Goal: Obtain resource: Download file/media

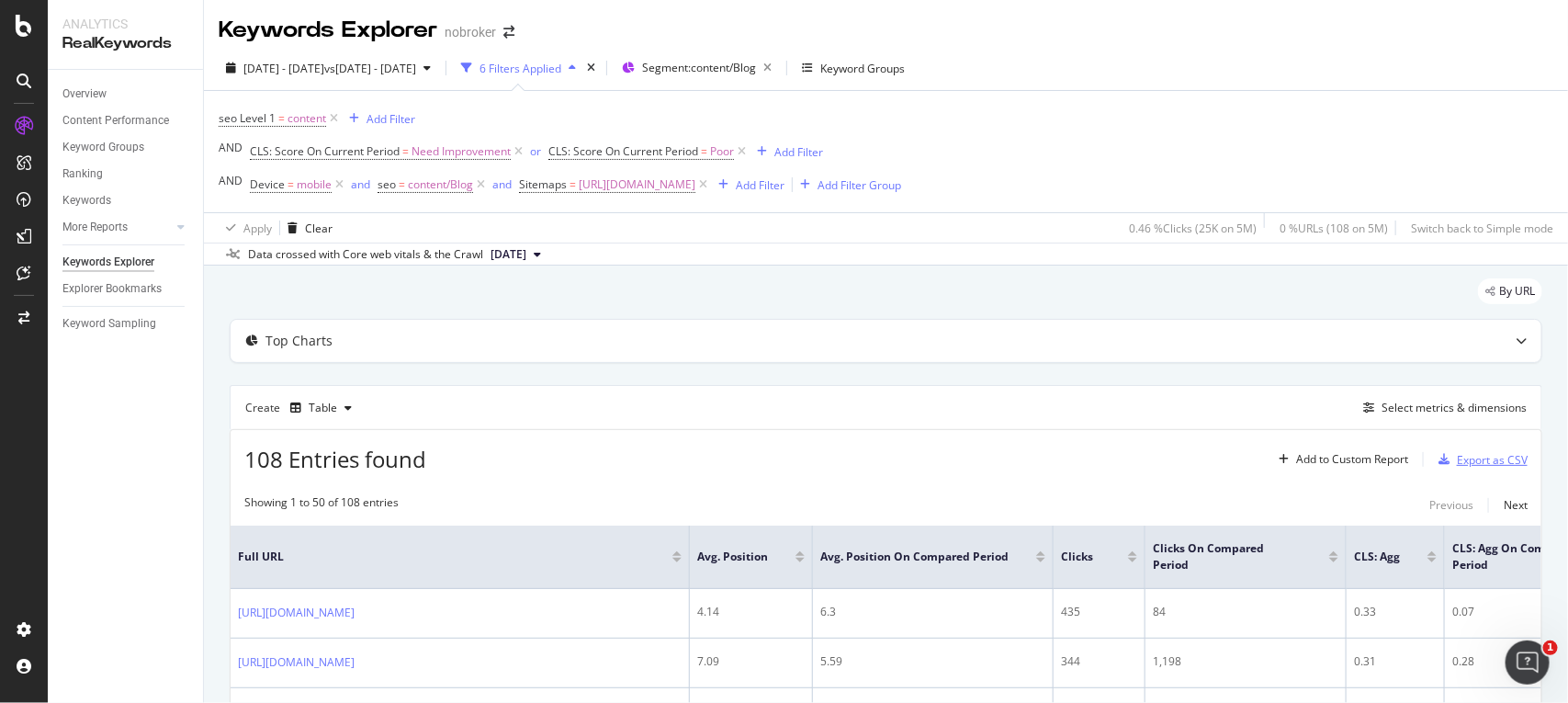
click at [1457, 470] on div "Export as CSV" at bounding box center [1479, 460] width 97 height 28
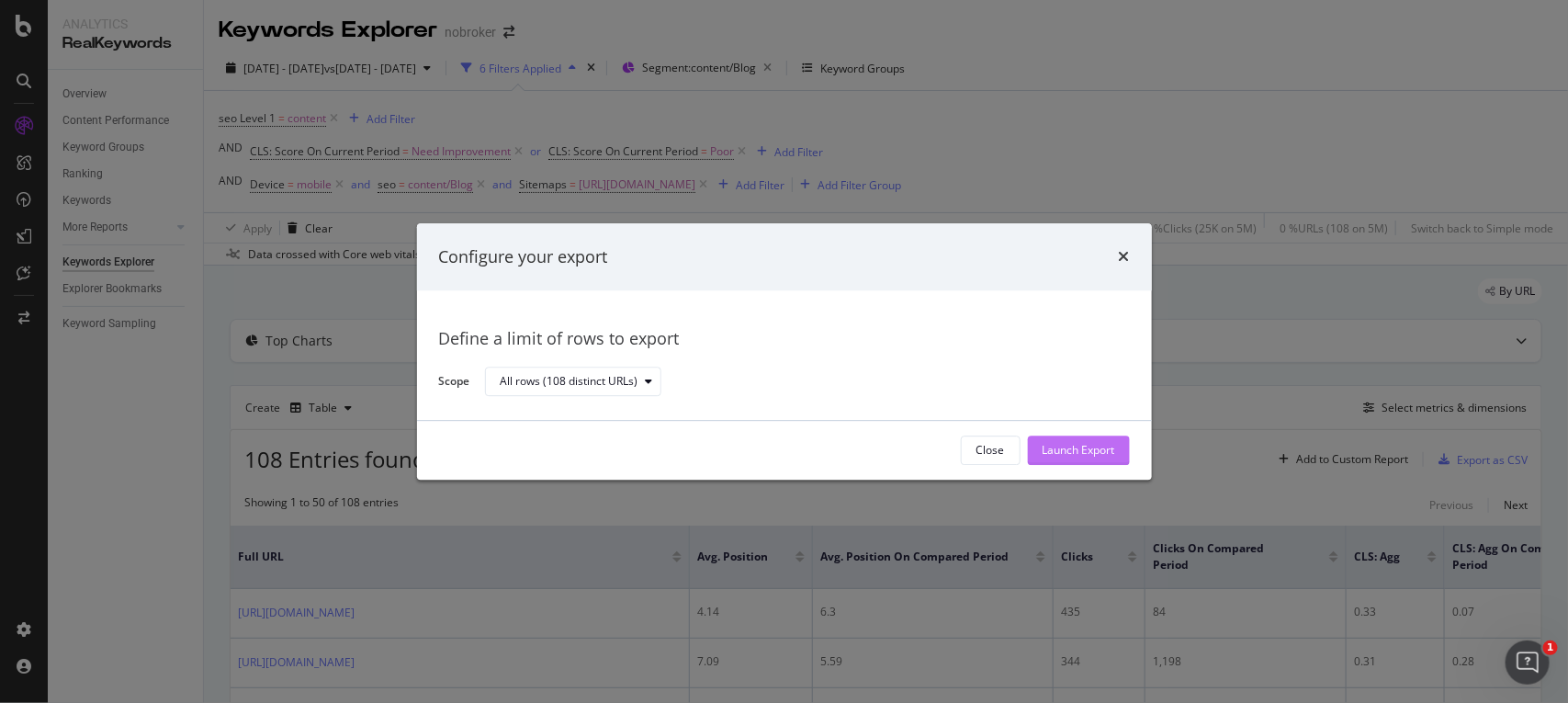
click at [1082, 453] on div "Launch Export" at bounding box center [1079, 451] width 73 height 16
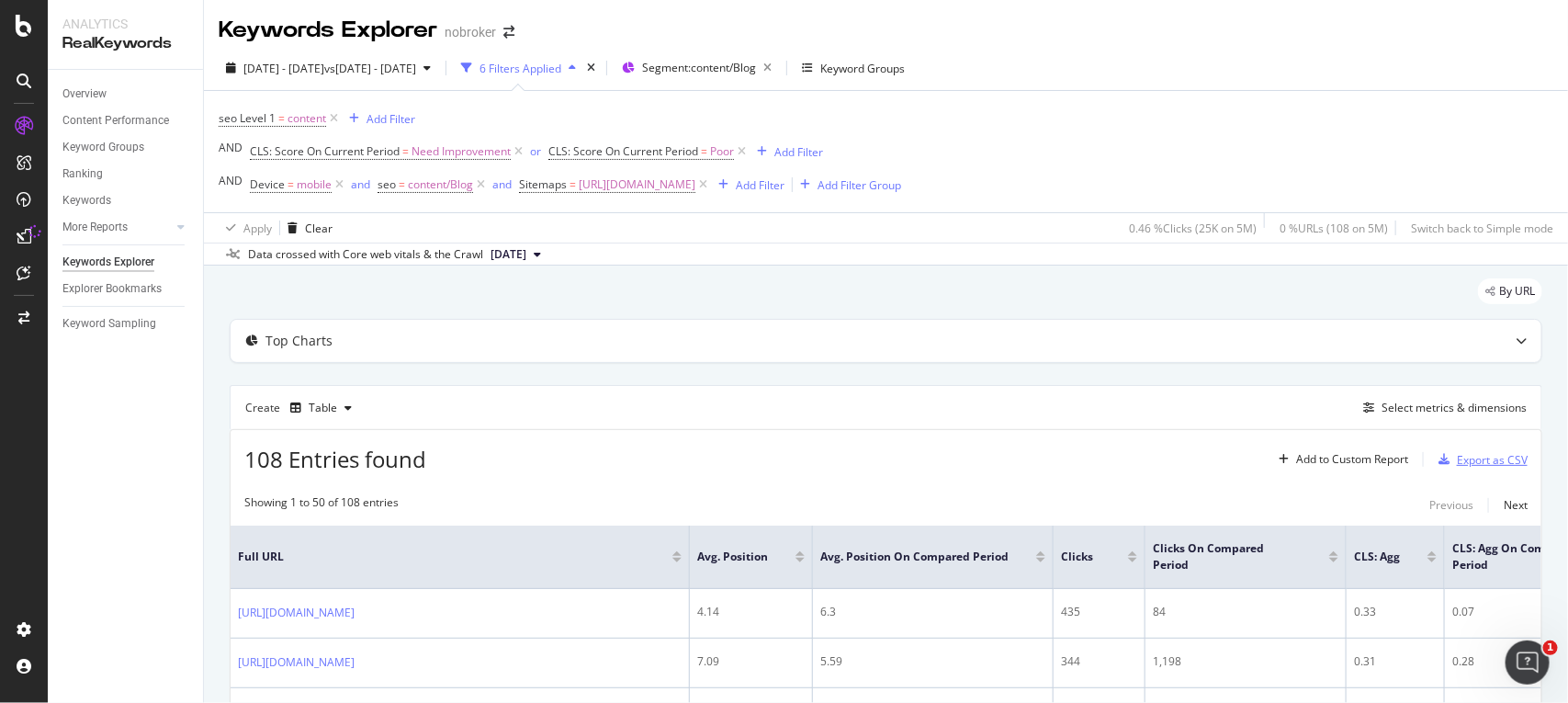
click at [1434, 458] on div "button" at bounding box center [1444, 459] width 26 height 11
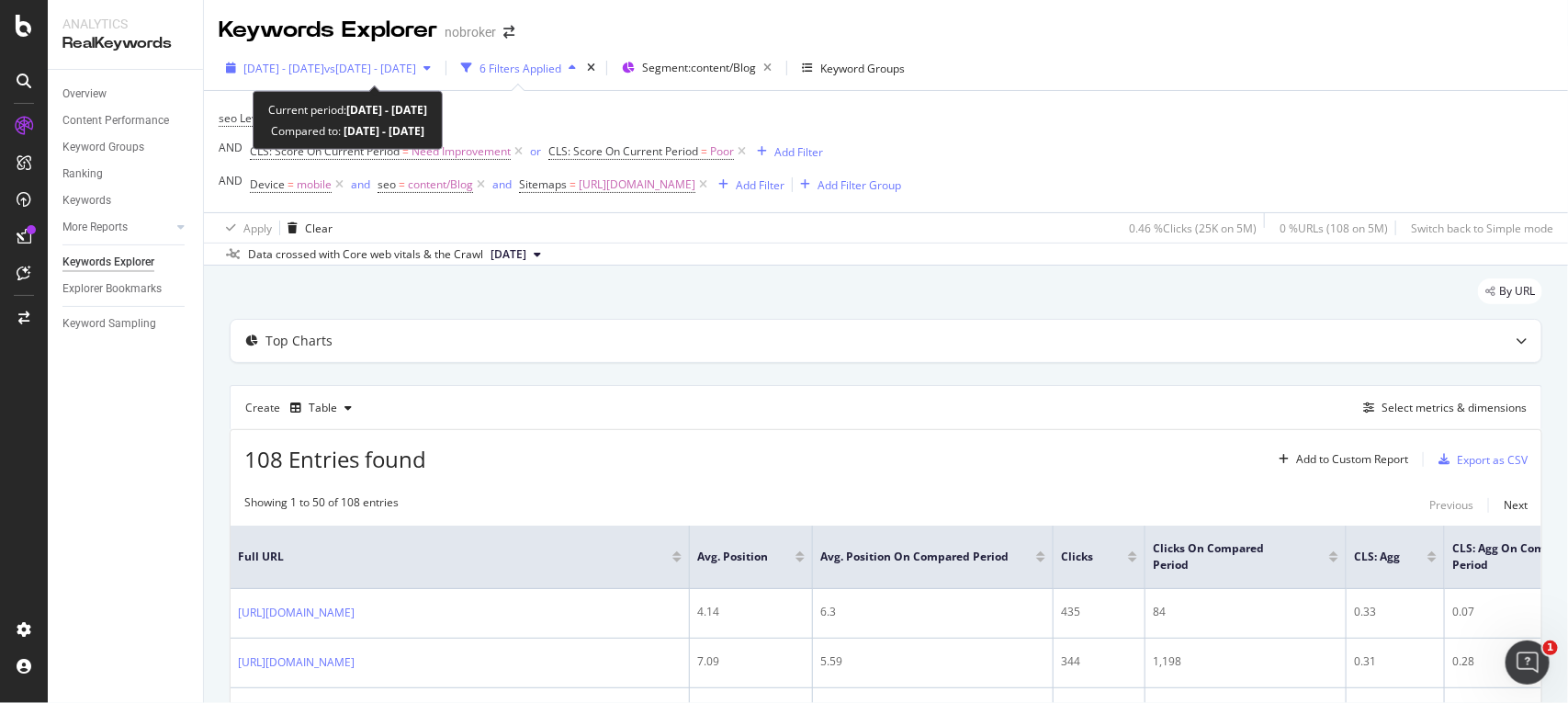
click at [417, 69] on span "vs 2024 Sep. 1st - Sep. 30th" at bounding box center [370, 69] width 92 height 16
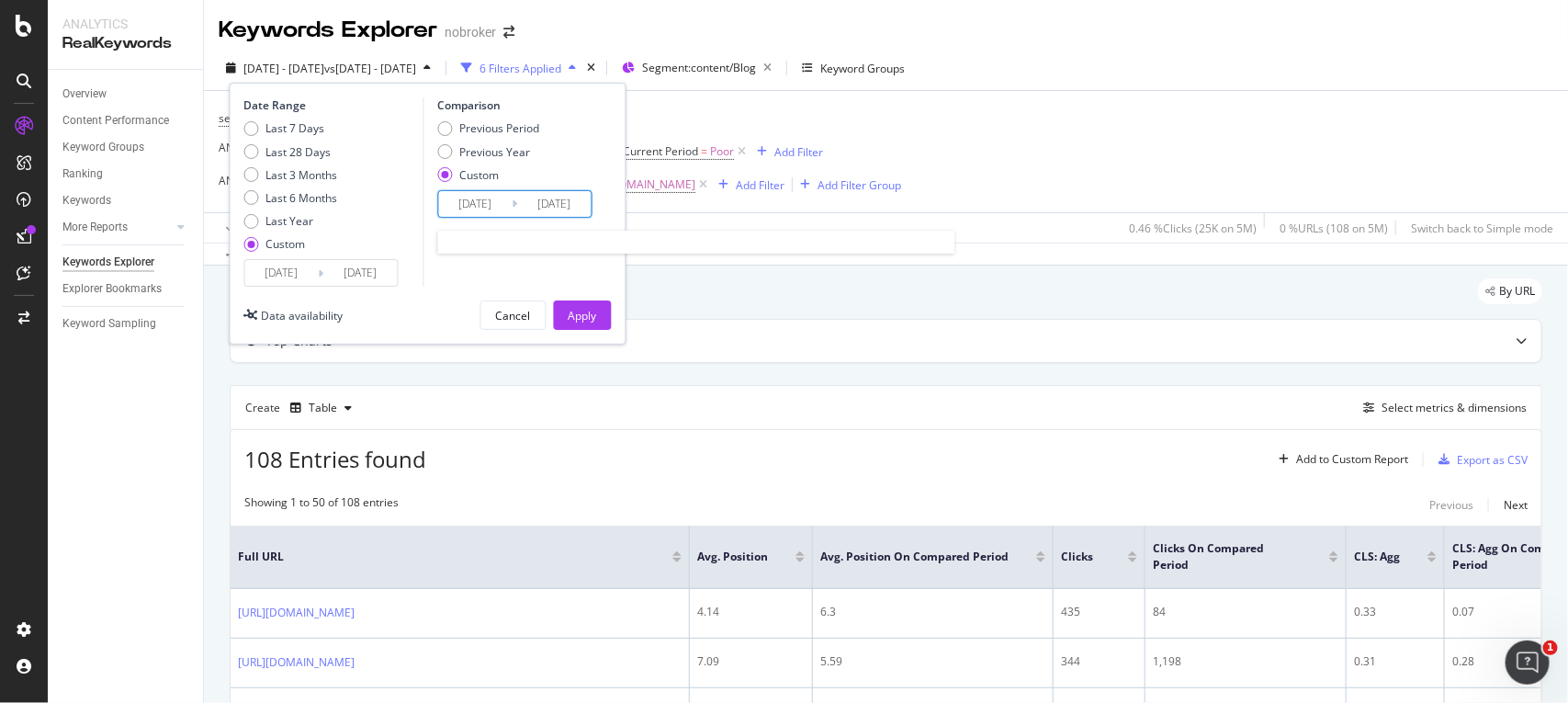
click at [503, 209] on input "2024/09/01" at bounding box center [475, 204] width 74 height 26
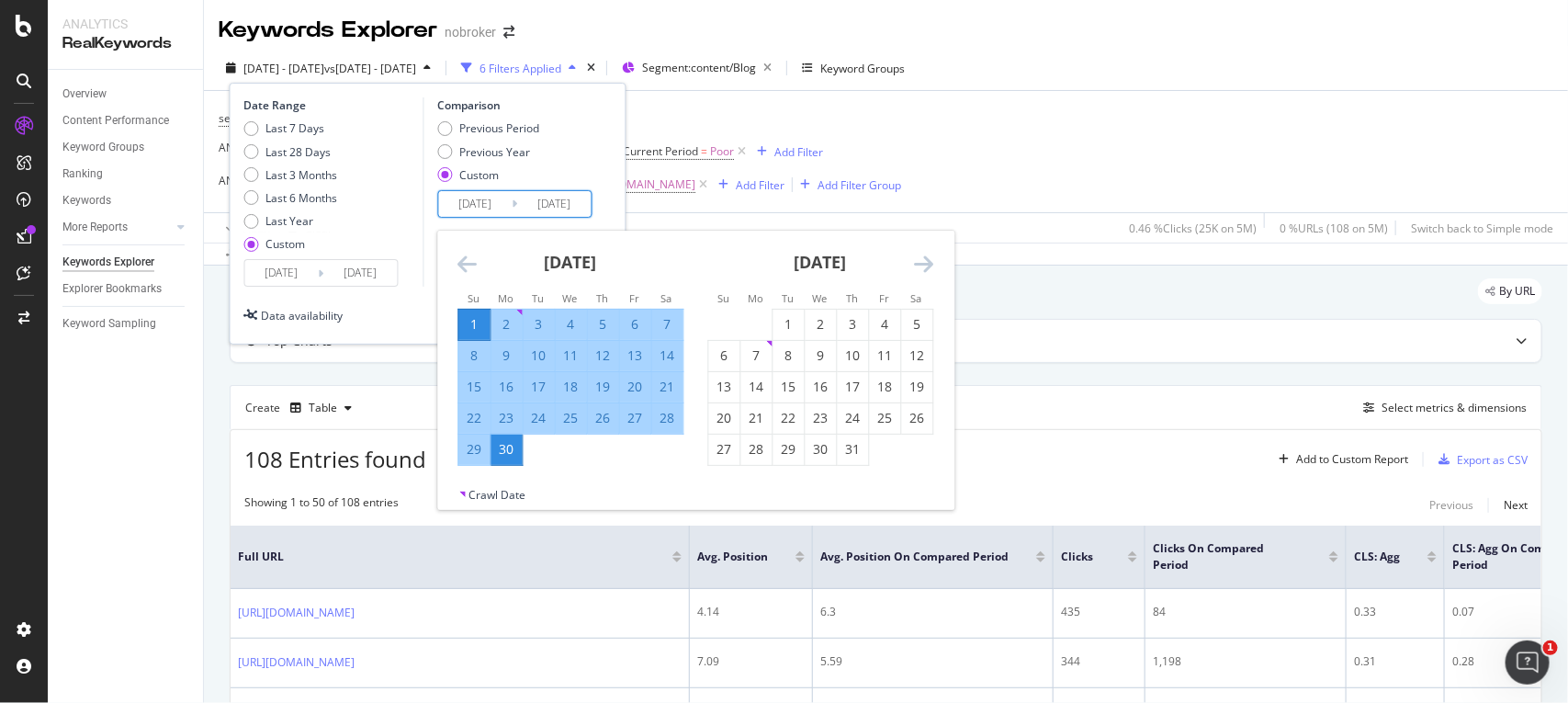
click at [924, 260] on icon "Move forward to switch to the next month." at bounding box center [923, 263] width 19 height 22
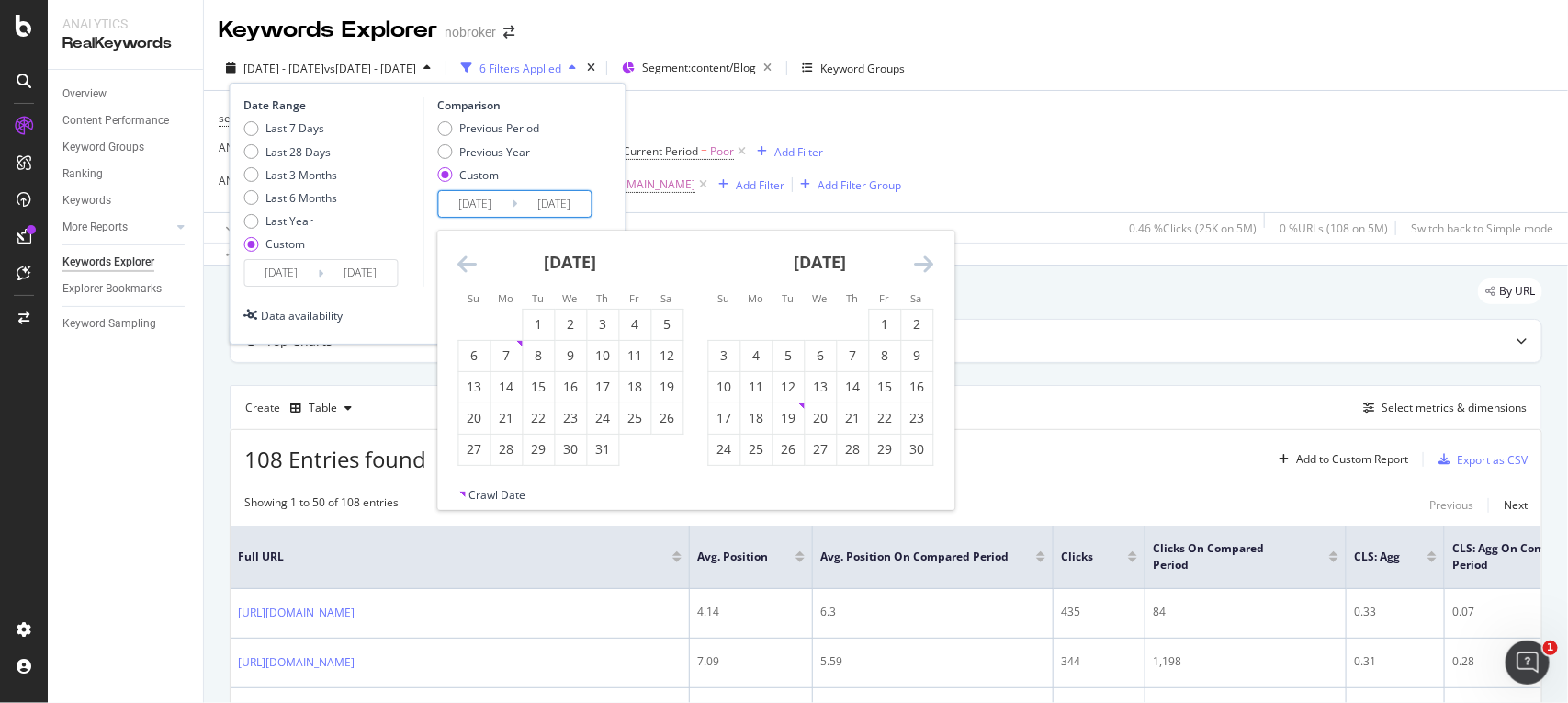
click at [924, 260] on icon "Move forward to switch to the next month." at bounding box center [923, 263] width 19 height 22
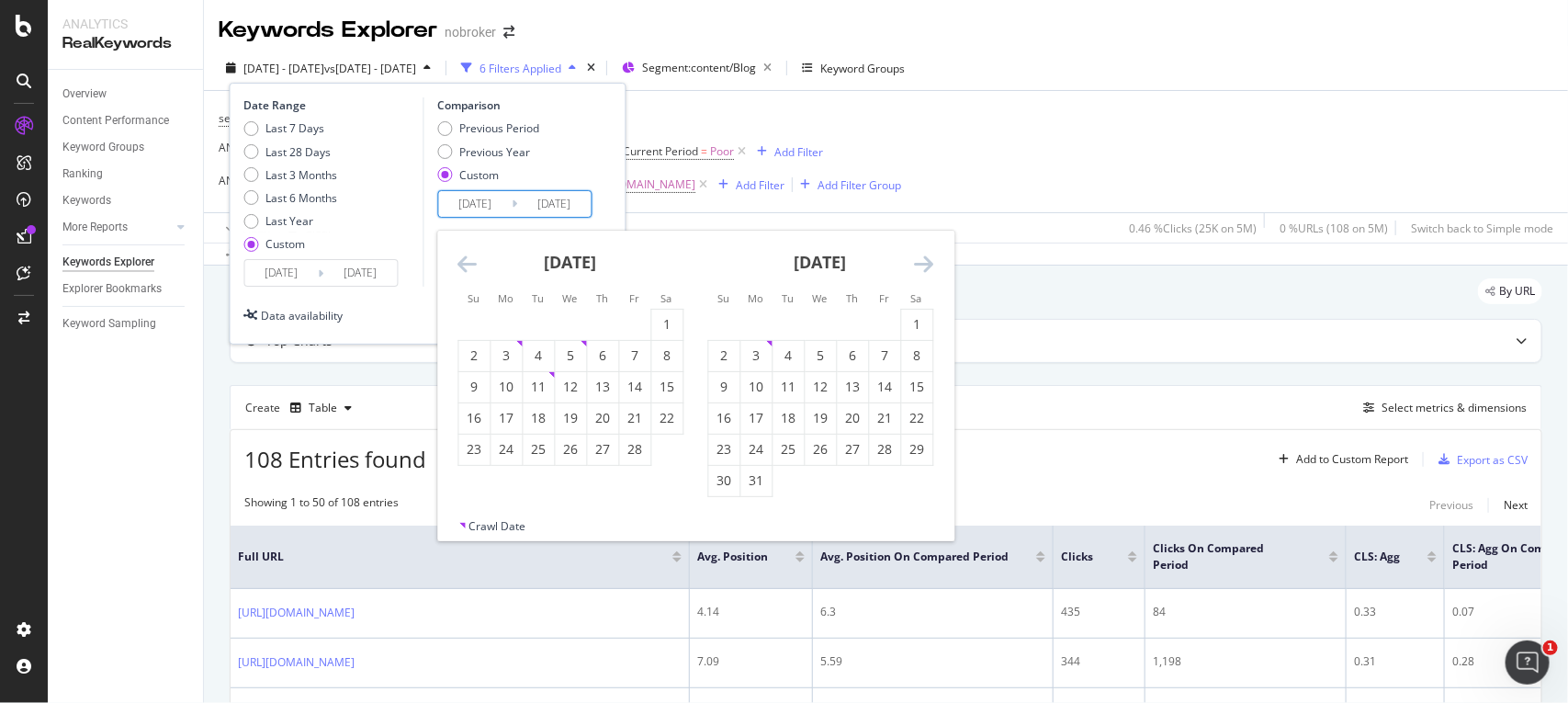
click at [924, 260] on icon "Move forward to switch to the next month." at bounding box center [923, 263] width 19 height 22
click at [465, 255] on icon "Move backward to switch to the previous month." at bounding box center [467, 263] width 19 height 22
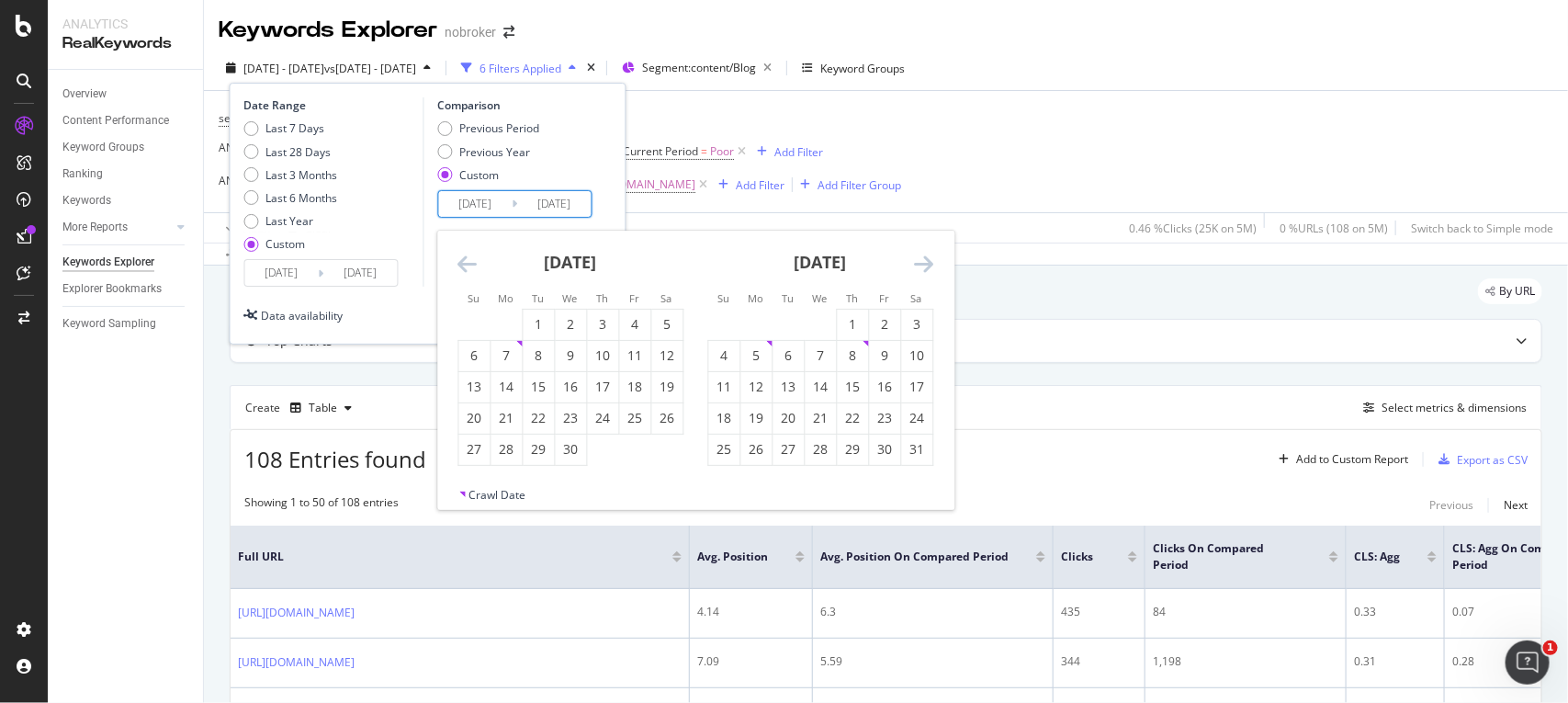
click at [465, 255] on icon "Move backward to switch to the previous month." at bounding box center [467, 263] width 19 height 22
click at [576, 328] on div "1" at bounding box center [570, 324] width 31 height 18
type input "2025/01/01"
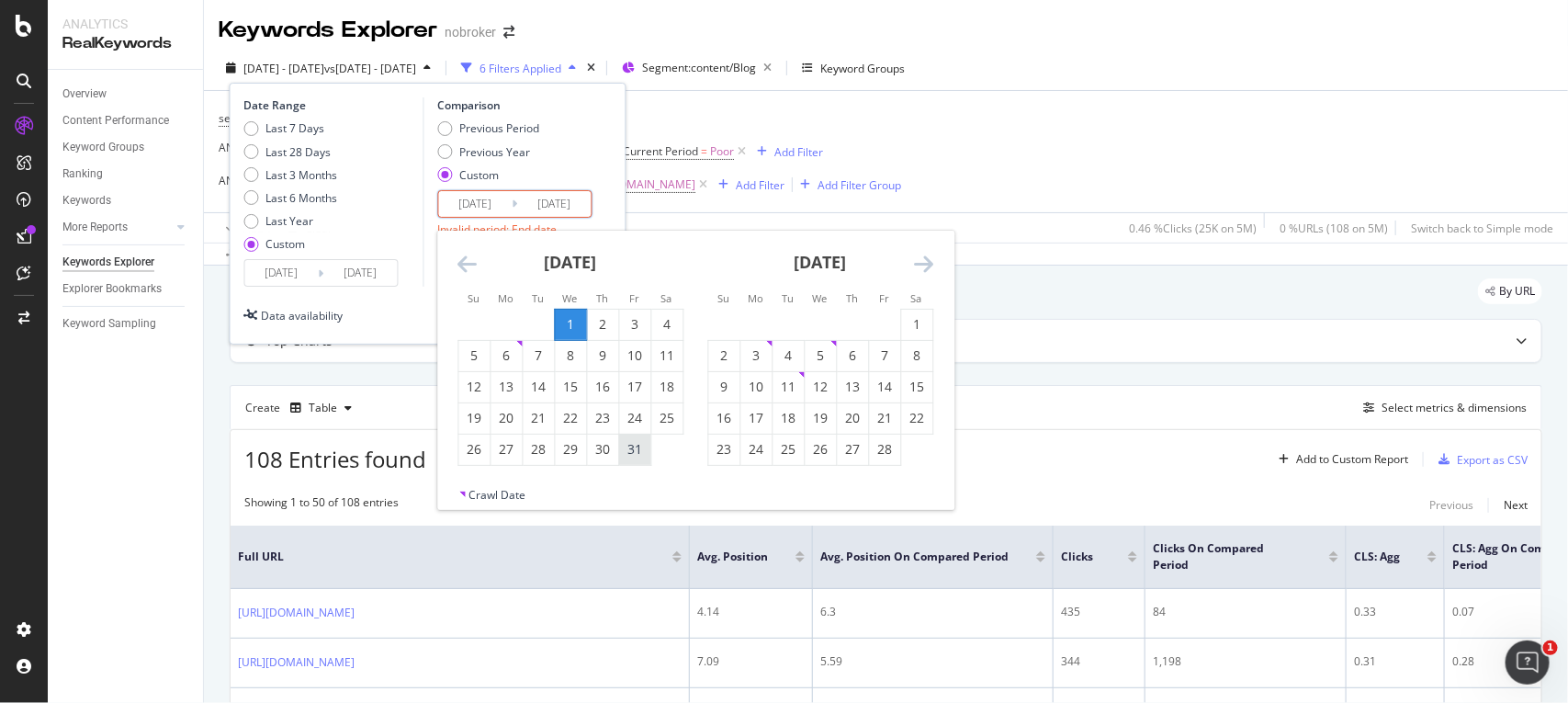
click at [626, 449] on div "31" at bounding box center [634, 450] width 31 height 18
type input "2025/01/31"
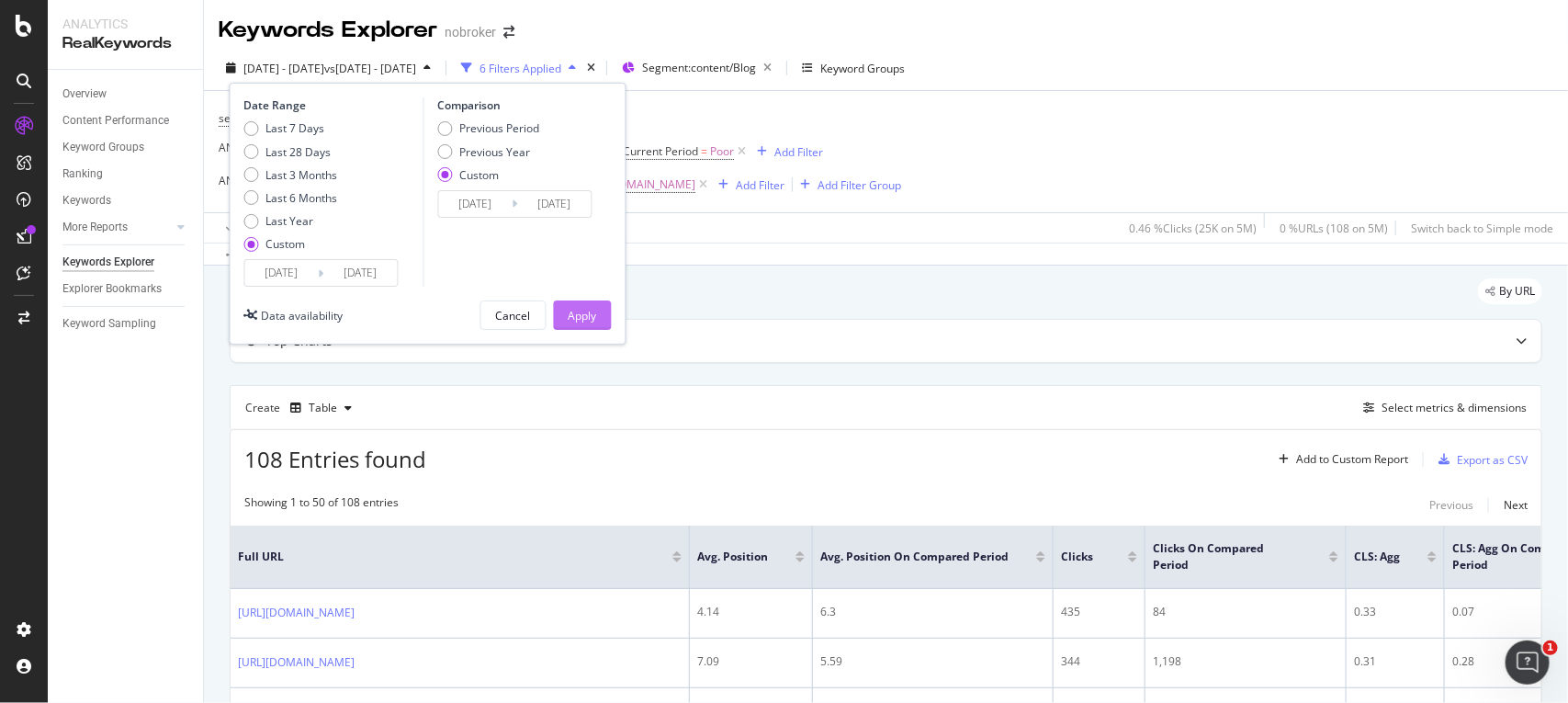
click at [562, 313] on button "Apply" at bounding box center [583, 314] width 58 height 29
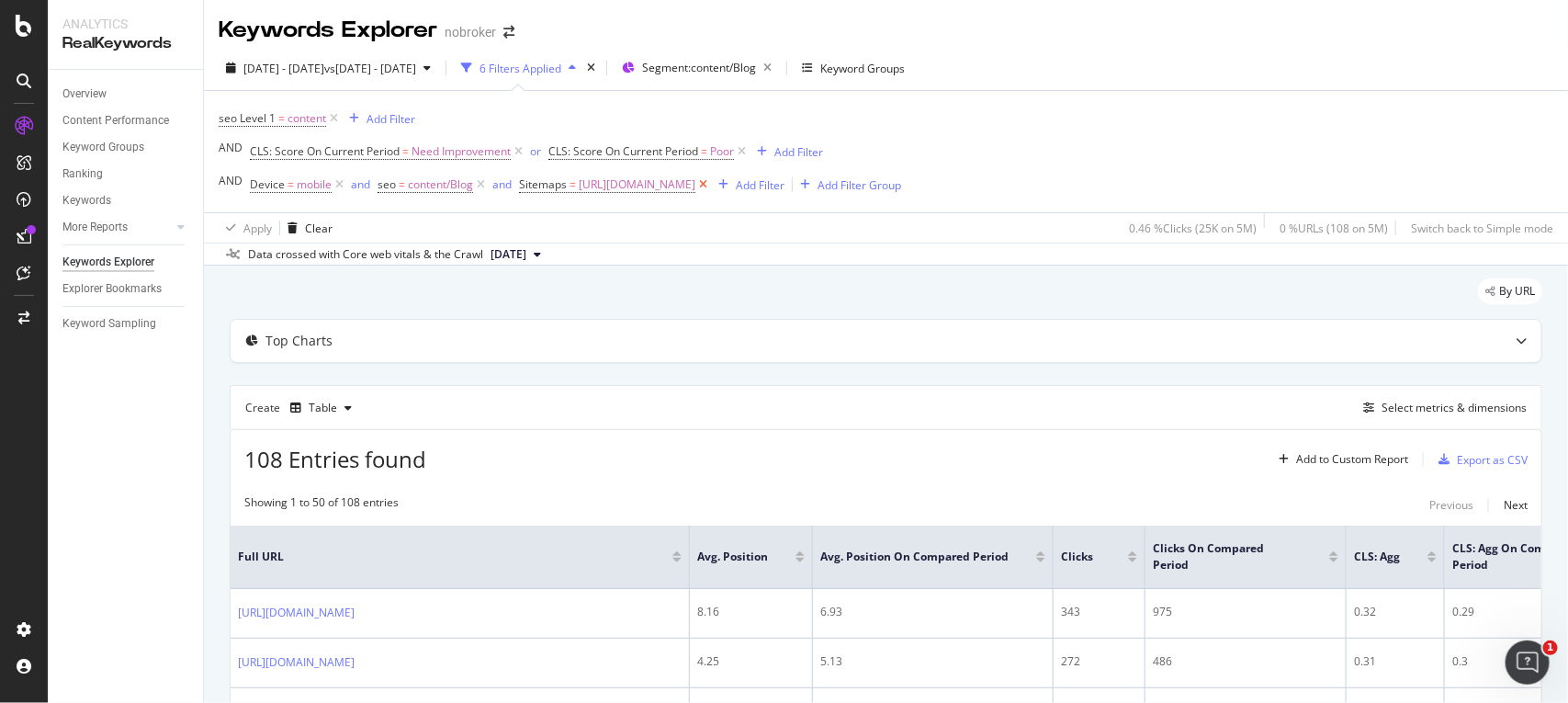
click at [711, 186] on icon at bounding box center [704, 184] width 16 height 18
click at [1431, 453] on div "Export as CSV" at bounding box center [1479, 460] width 97 height 28
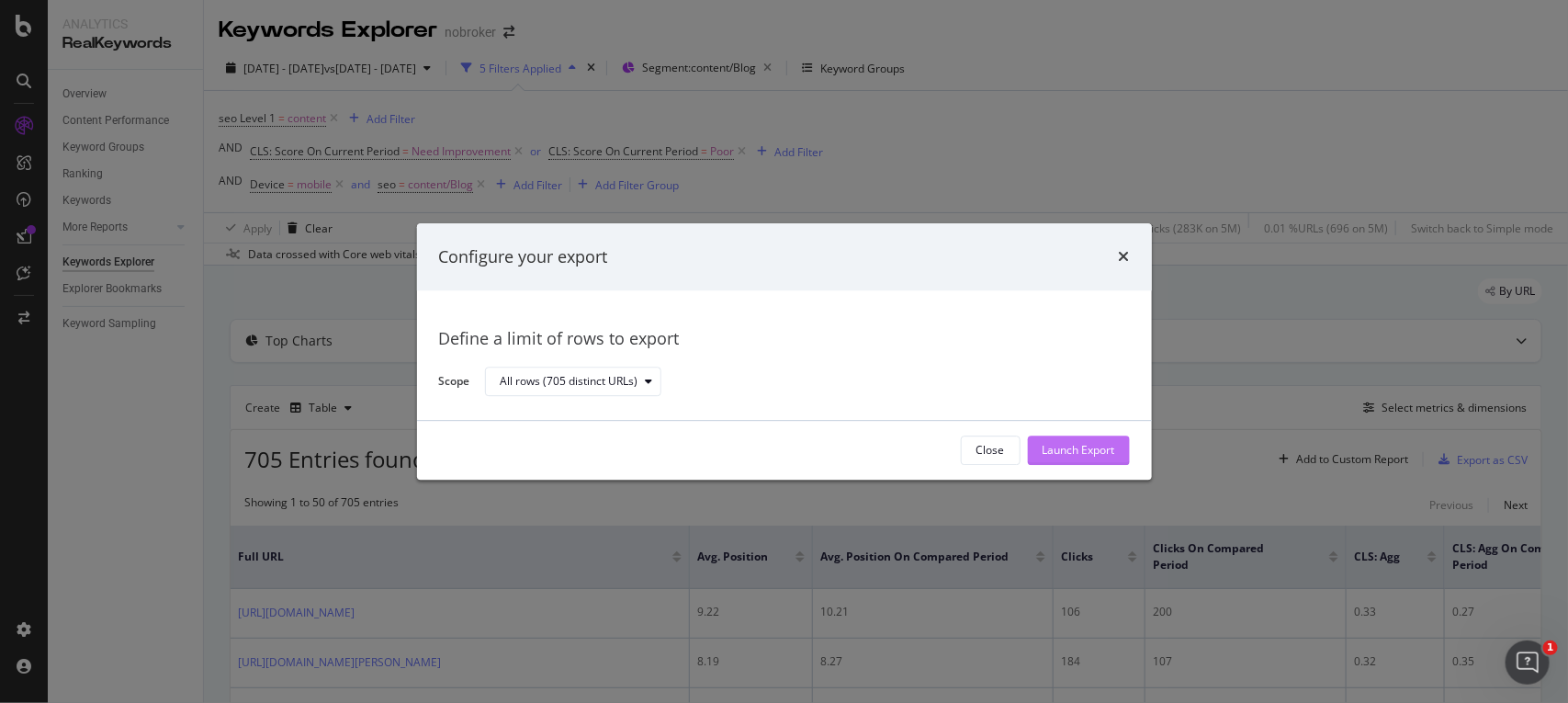
click at [1077, 444] on div "Launch Export" at bounding box center [1079, 451] width 73 height 16
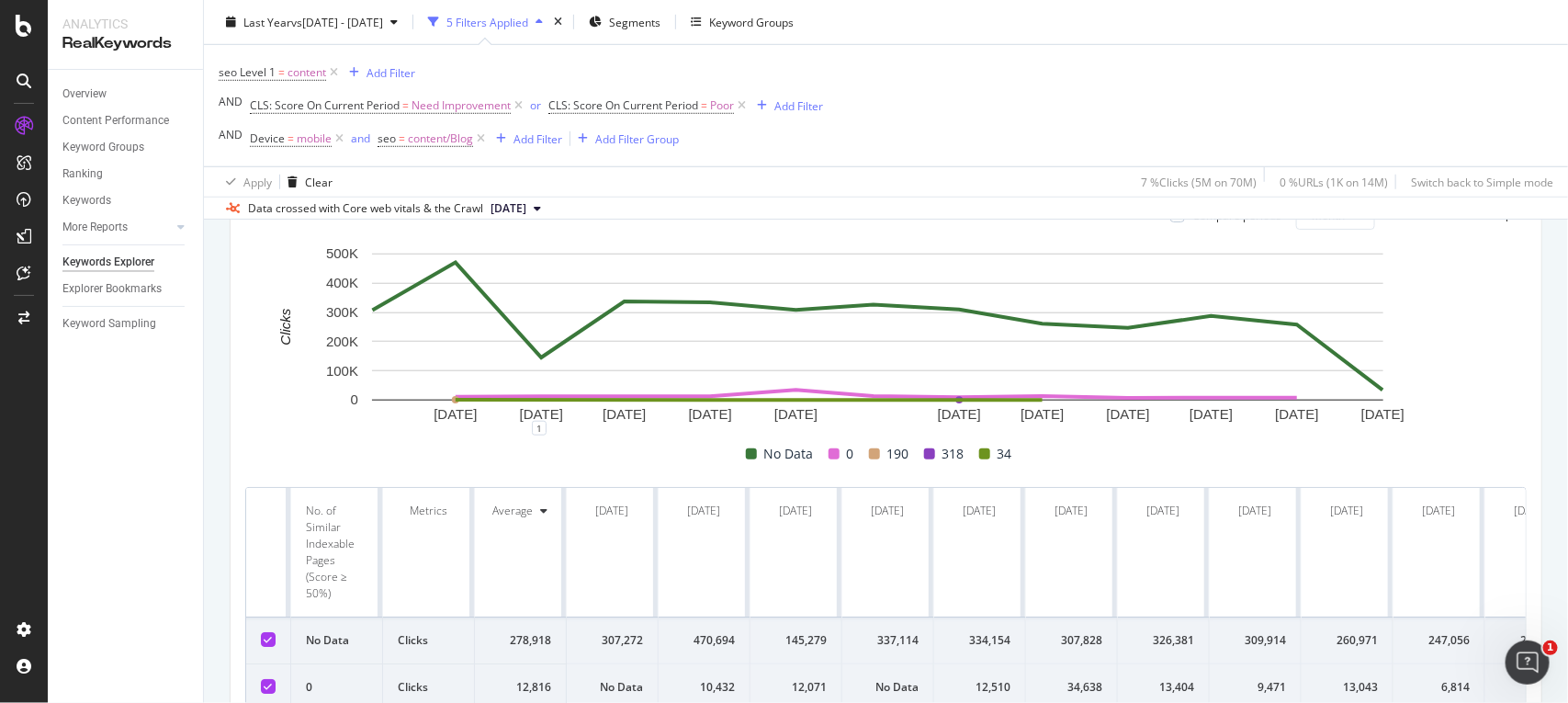
scroll to position [556, 0]
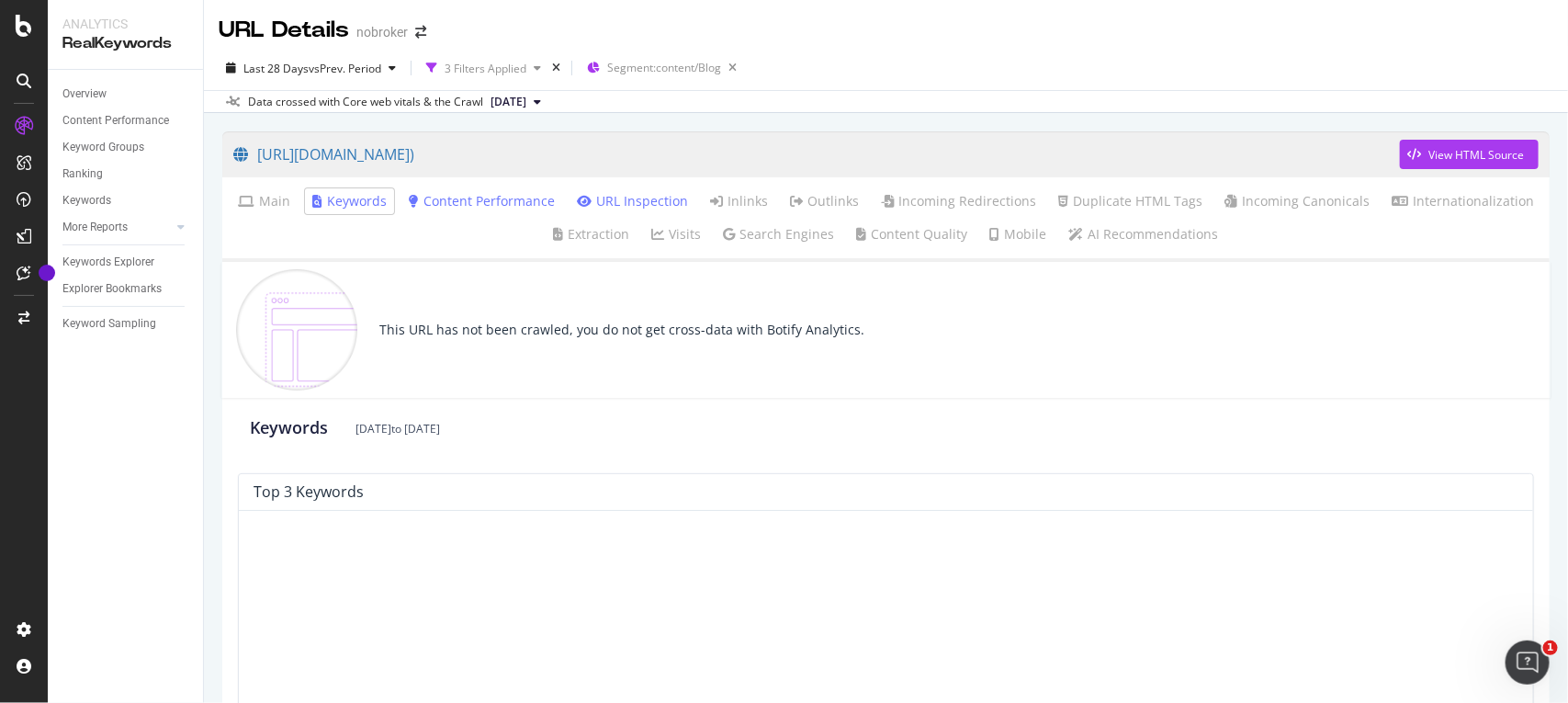
scroll to position [205, 0]
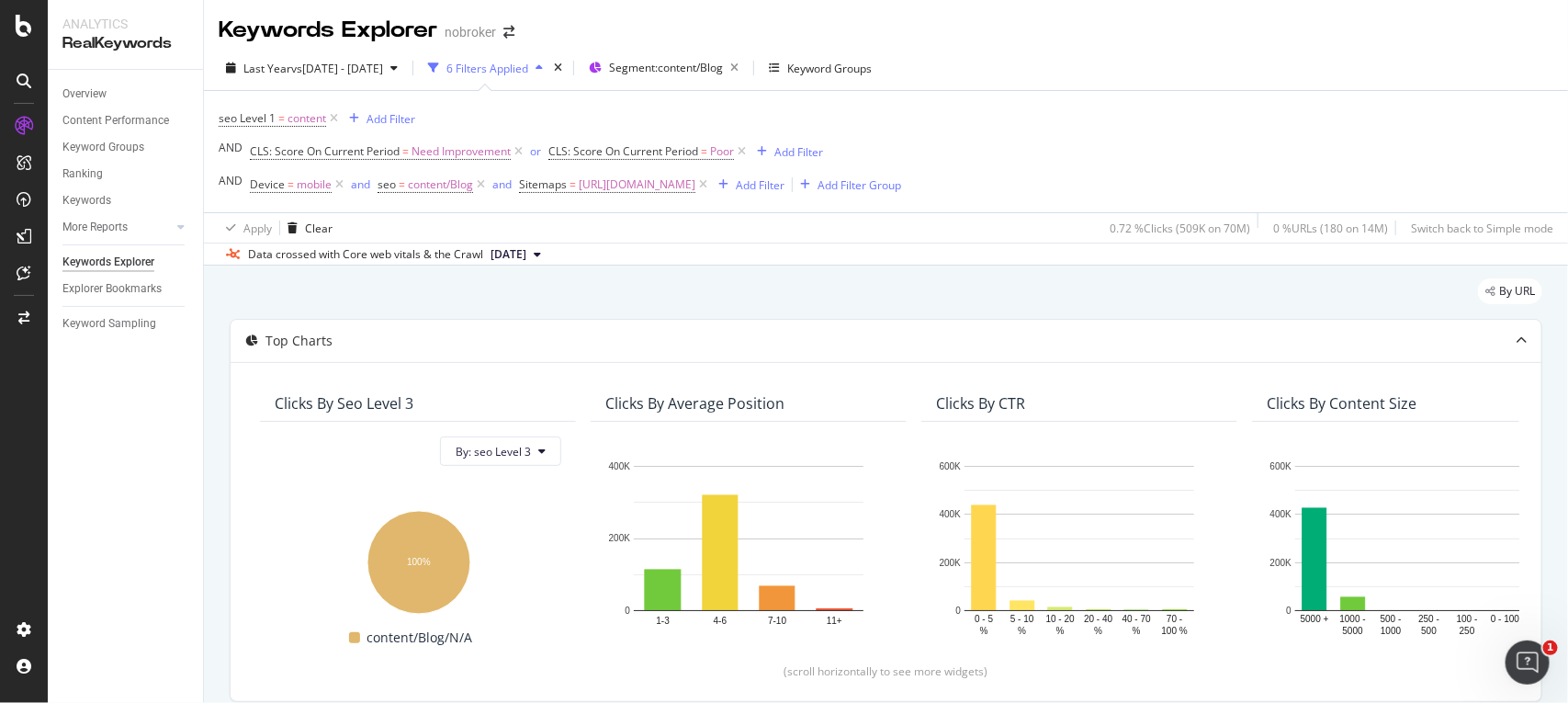
scroll to position [875, 0]
